Goal: Information Seeking & Learning: Learn about a topic

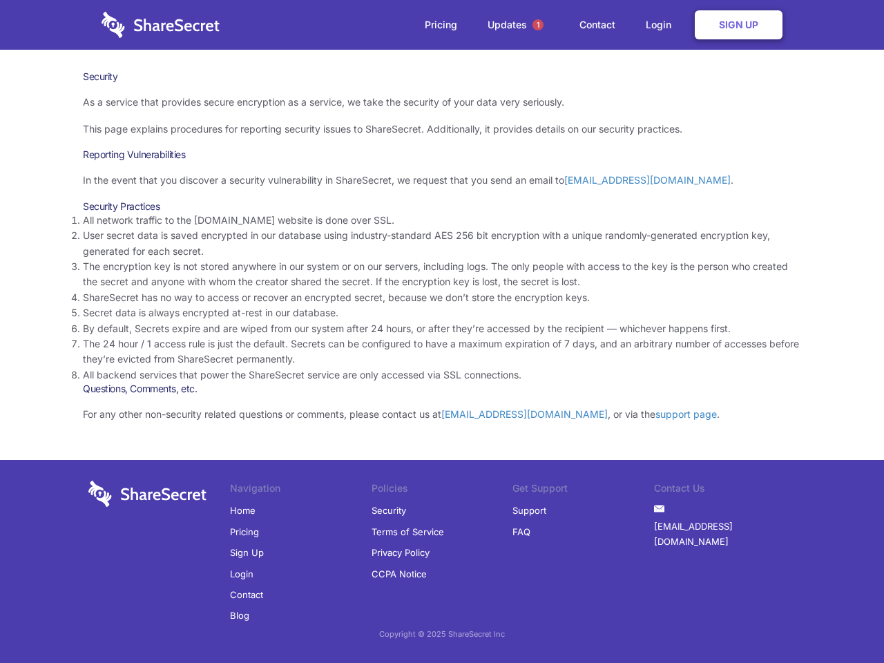
click at [442, 331] on li "By default, Secrets expire and are wiped from our system after 24 hours, or aft…" at bounding box center [442, 328] width 718 height 15
click at [538, 25] on span "1" at bounding box center [537, 24] width 11 height 11
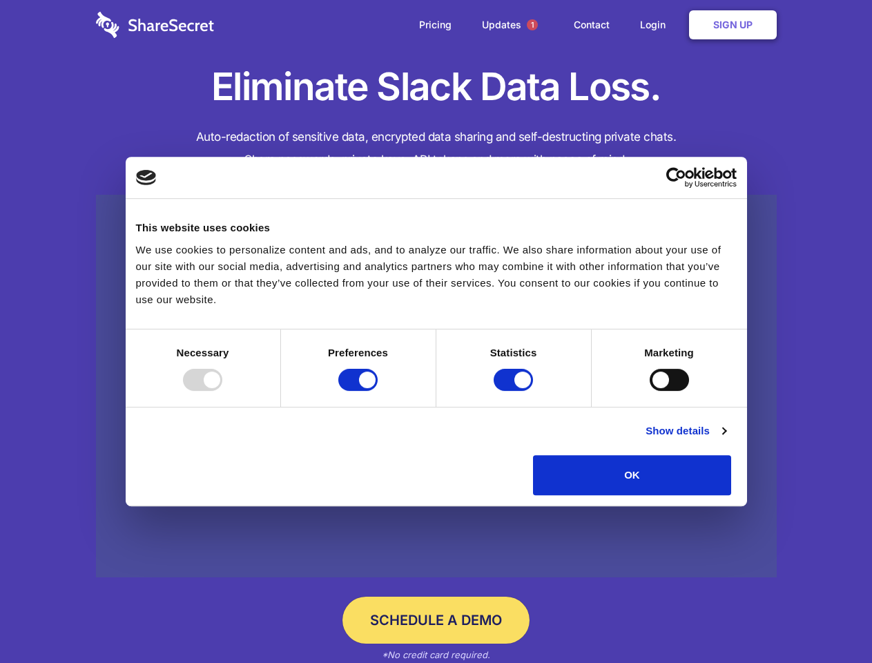
click at [222, 391] on div at bounding box center [202, 380] width 39 height 22
click at [378, 391] on input "Preferences" at bounding box center [357, 380] width 39 height 22
checkbox input "false"
click at [515, 391] on input "Statistics" at bounding box center [513, 380] width 39 height 22
checkbox input "false"
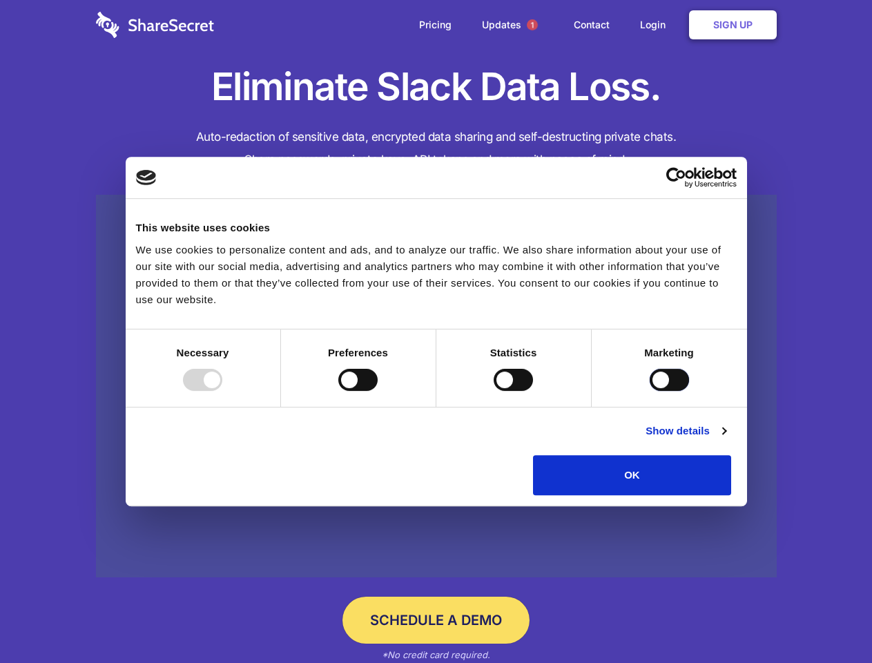
click at [650, 391] on input "Marketing" at bounding box center [669, 380] width 39 height 22
checkbox input "true"
click at [726, 439] on link "Show details" at bounding box center [686, 431] width 80 height 17
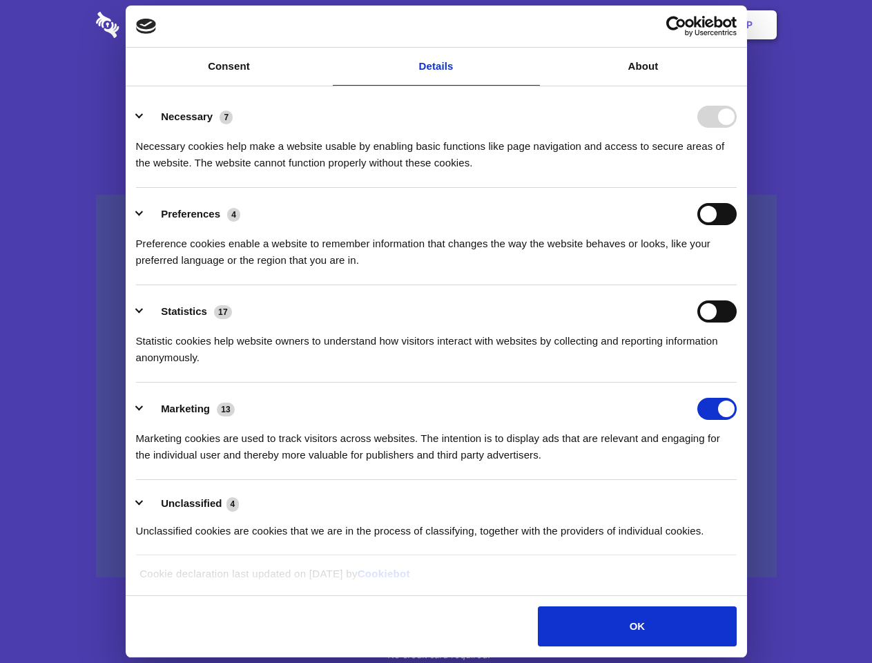
click at [737, 171] on div "Necessary 7 Necessary cookies help make a website usable by enabling basic func…" at bounding box center [436, 139] width 601 height 66
click at [532, 25] on span "1" at bounding box center [532, 24] width 11 height 11
